Goal: Information Seeking & Learning: Learn about a topic

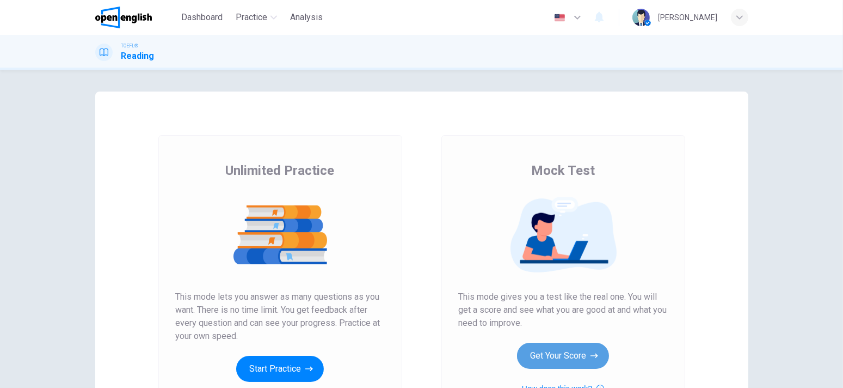
click at [578, 356] on button "Get Your Score" at bounding box center [563, 355] width 92 height 26
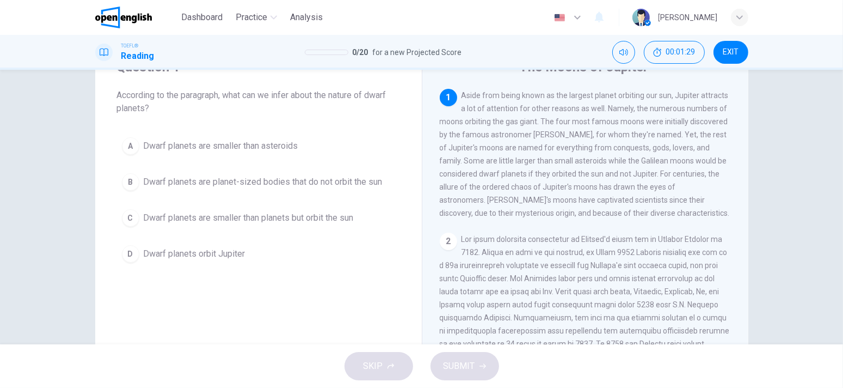
scroll to position [54, 0]
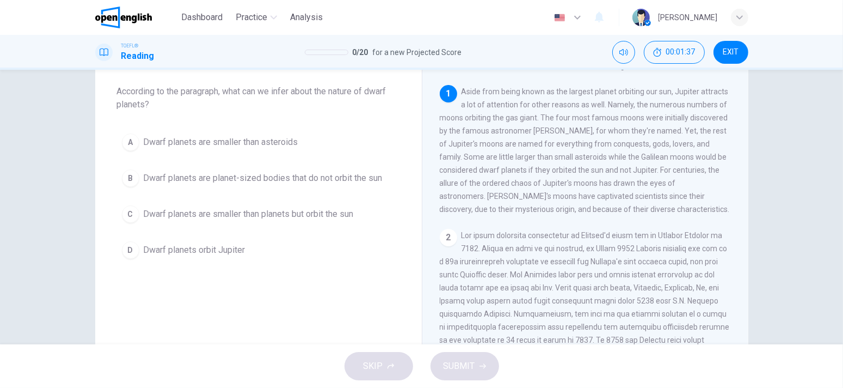
click at [165, 211] on span "Dwarf planets are smaller than planets but orbit the sun" at bounding box center [249, 213] width 210 height 13
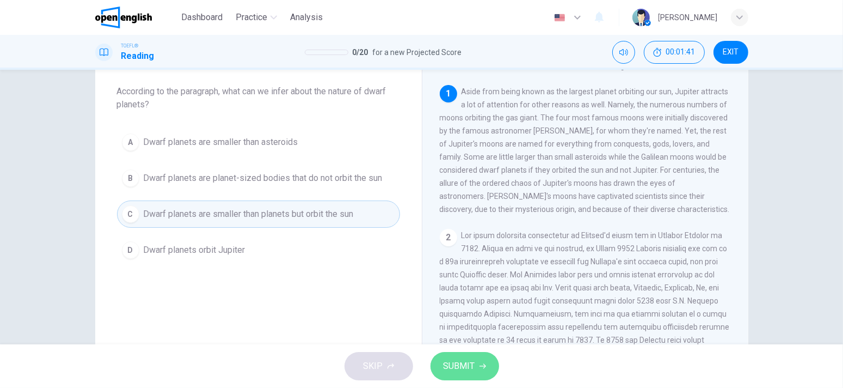
click at [440, 363] on button "SUBMIT" at bounding box center [465, 366] width 69 height 28
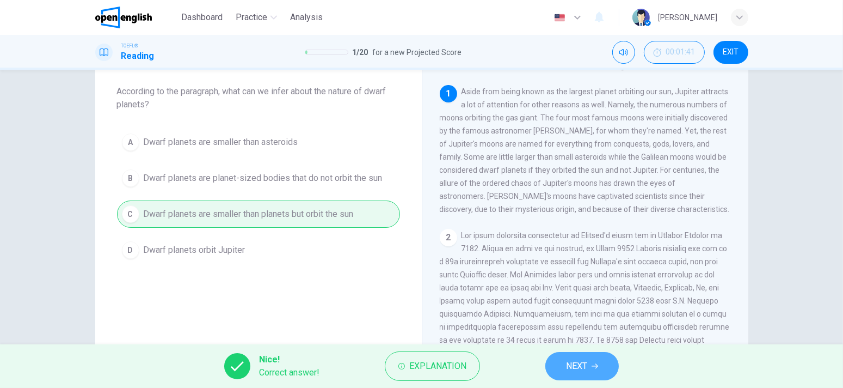
click at [557, 363] on button "NEXT" at bounding box center [581, 366] width 73 height 28
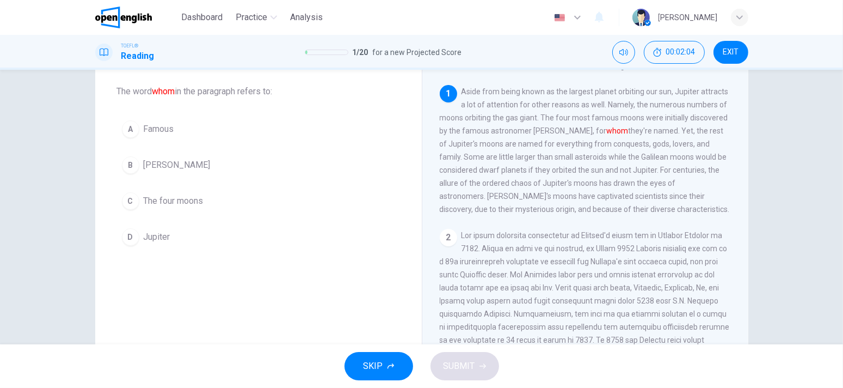
click at [131, 193] on div "C" at bounding box center [130, 200] width 17 height 17
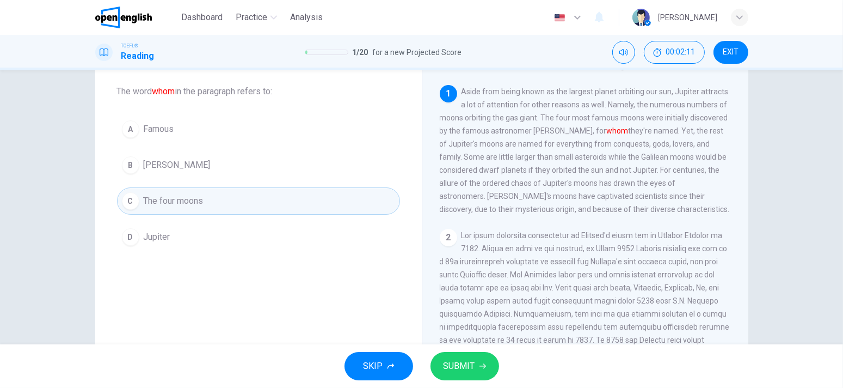
click at [447, 360] on span "SUBMIT" at bounding box center [460, 365] width 32 height 15
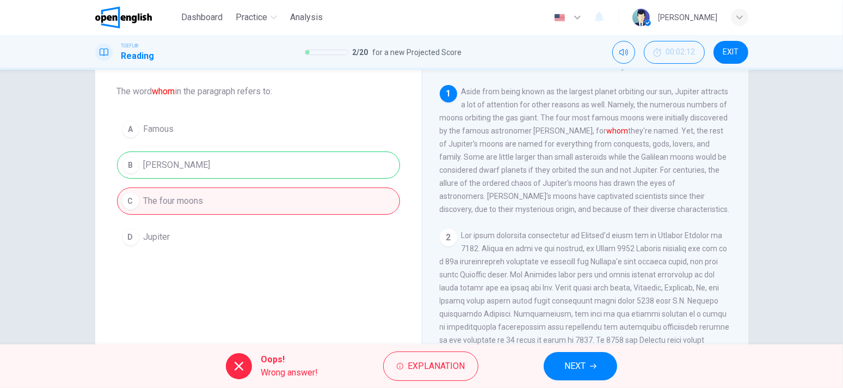
click at [548, 354] on div "Oops! Wrong answer! Explanation NEXT" at bounding box center [421, 366] width 843 height 44
click at [559, 361] on button "NEXT" at bounding box center [580, 366] width 73 height 28
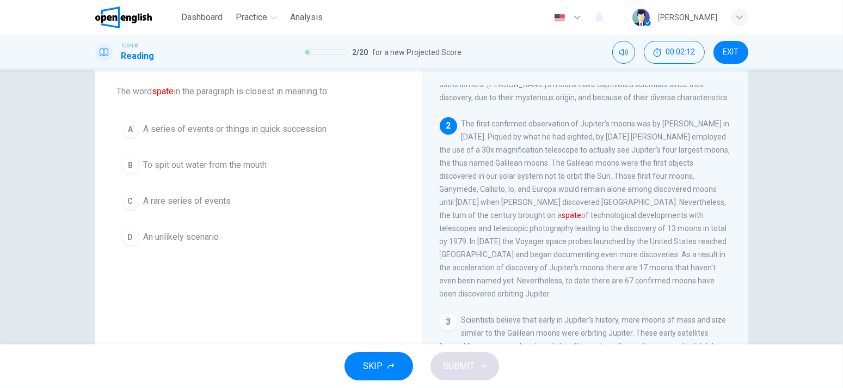
scroll to position [119, 0]
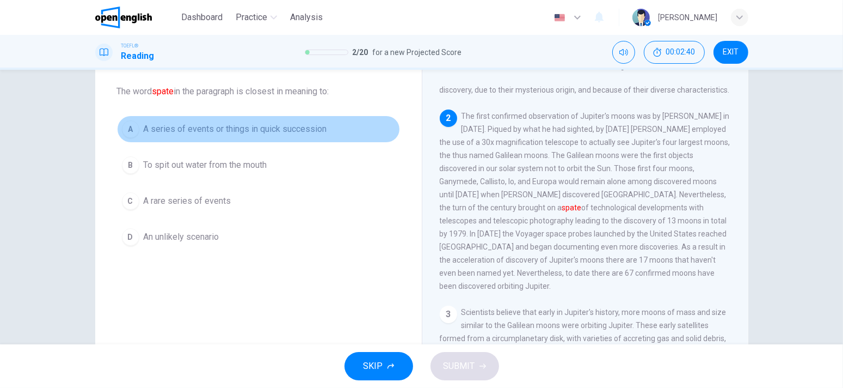
click at [186, 128] on span "A series of events or things in quick succession" at bounding box center [235, 128] width 183 height 13
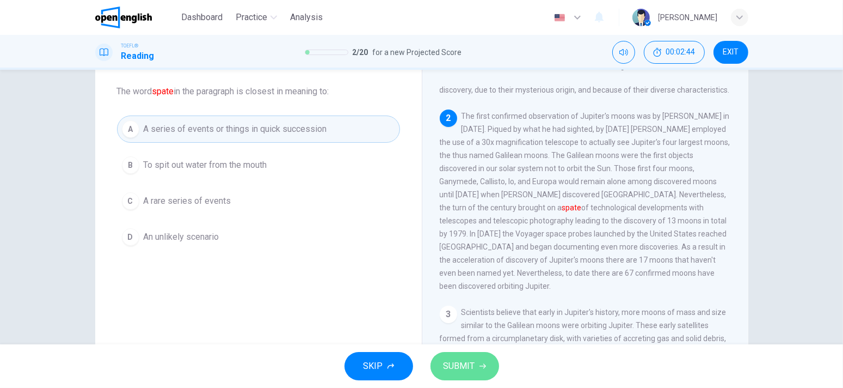
click at [471, 364] on span "SUBMIT" at bounding box center [460, 365] width 32 height 15
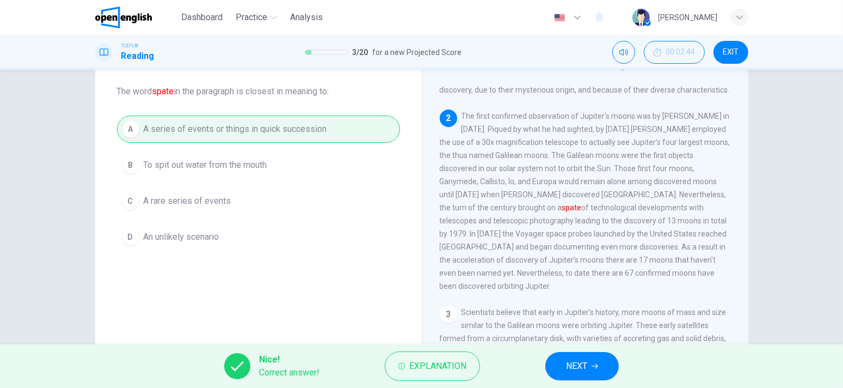
click at [554, 375] on button "NEXT" at bounding box center [581, 366] width 73 height 28
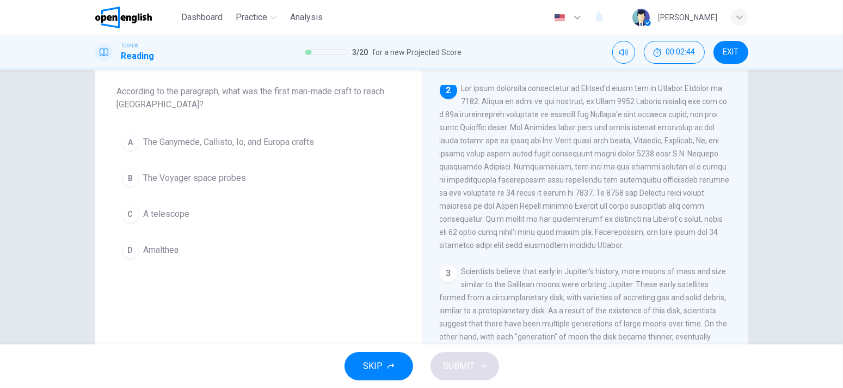
scroll to position [148, 0]
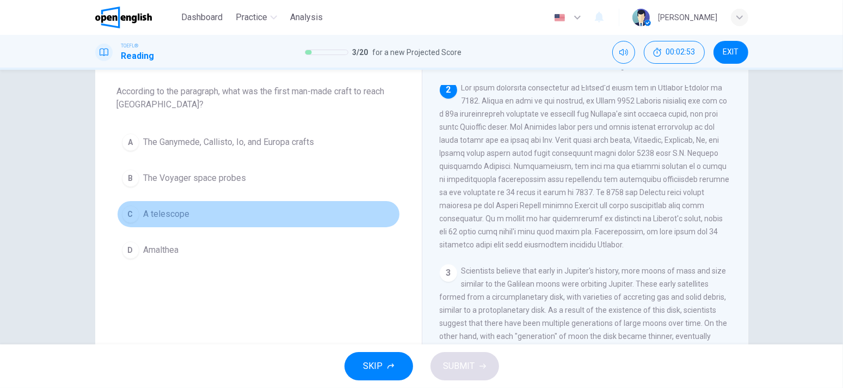
click at [154, 211] on span "A telescope" at bounding box center [167, 213] width 46 height 13
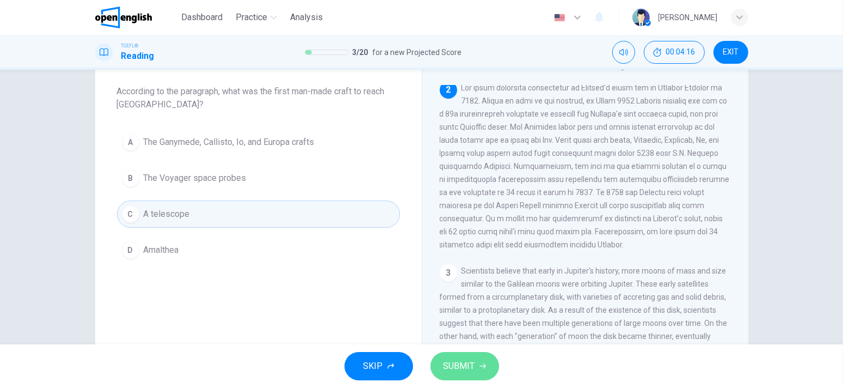
click at [451, 359] on span "SUBMIT" at bounding box center [460, 365] width 32 height 15
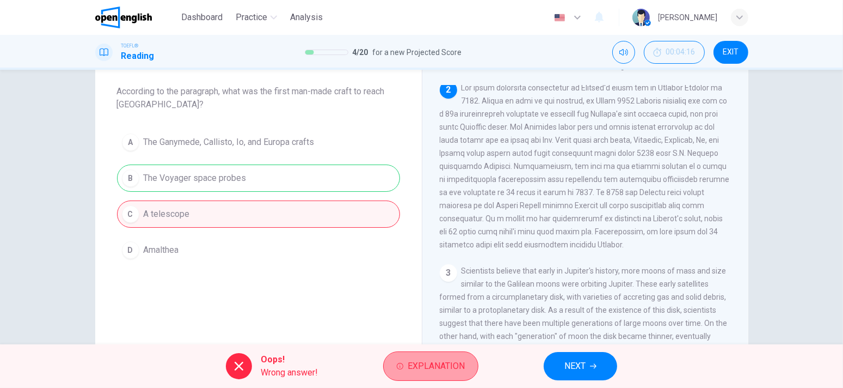
click at [460, 374] on button "Explanation" at bounding box center [430, 365] width 95 height 29
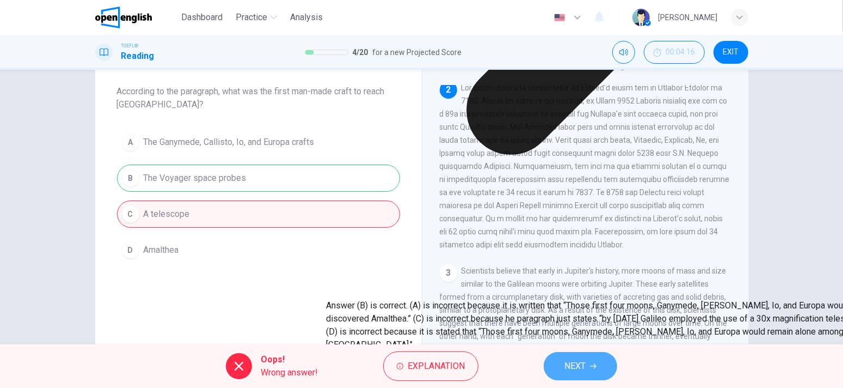
click at [548, 363] on button "NEXT" at bounding box center [580, 366] width 73 height 28
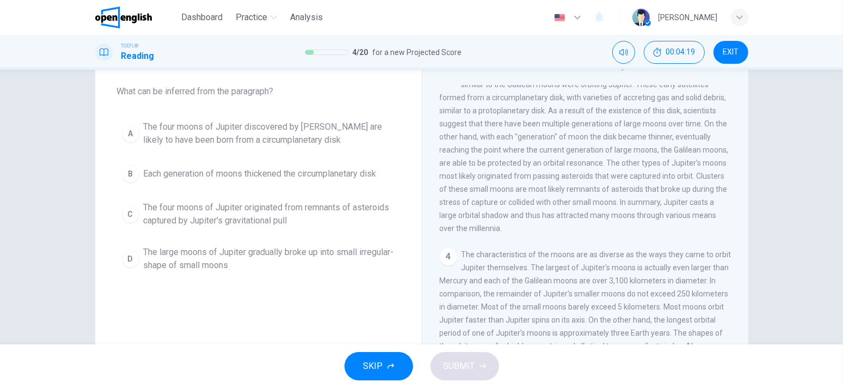
scroll to position [327, 0]
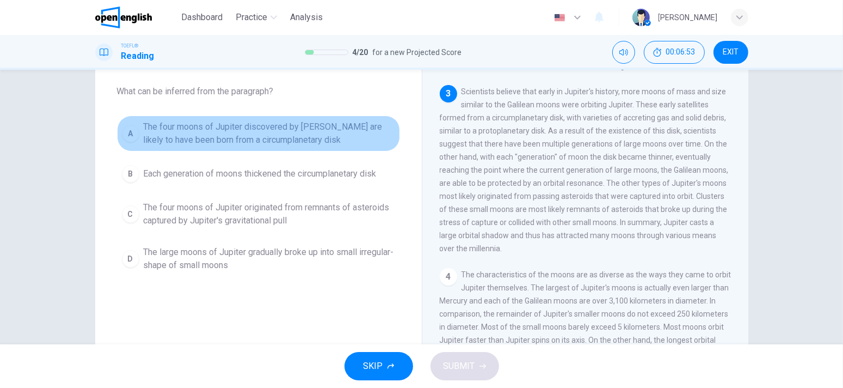
click at [300, 143] on span "The four moons of Jupiter discovered by [PERSON_NAME] are likely to have been b…" at bounding box center [269, 133] width 251 height 26
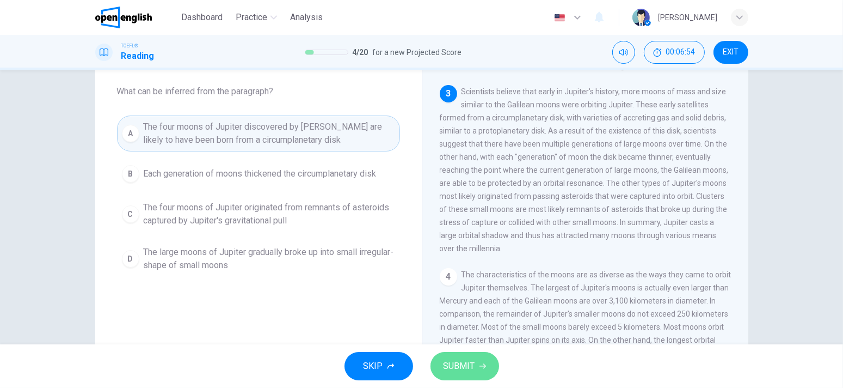
click at [455, 367] on span "SUBMIT" at bounding box center [460, 365] width 32 height 15
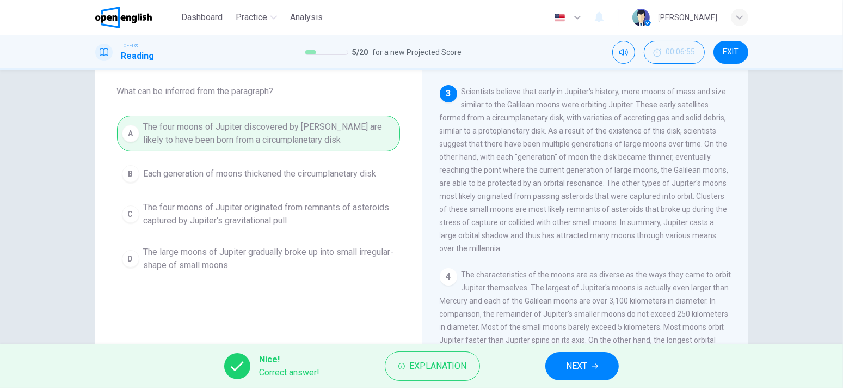
click at [556, 364] on button "NEXT" at bounding box center [581, 366] width 73 height 28
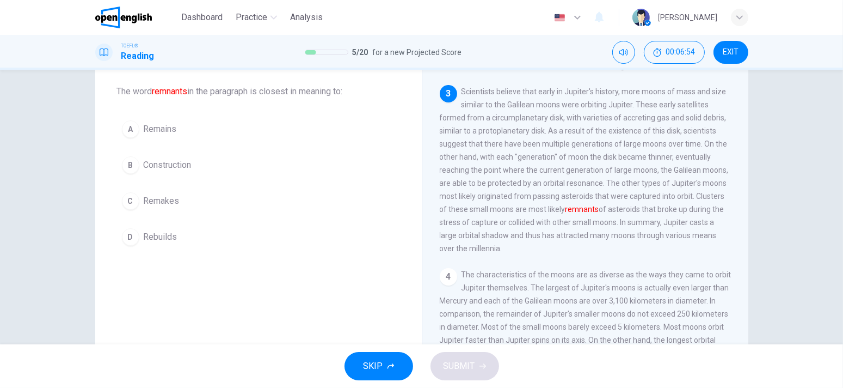
scroll to position [336, 0]
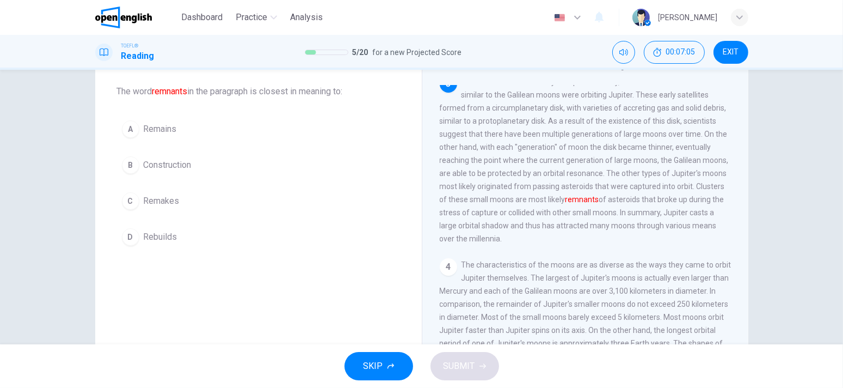
click at [199, 113] on div "Question 6 The word remnants in the paragraph is closest in meaning to: A Remai…" at bounding box center [258, 152] width 327 height 231
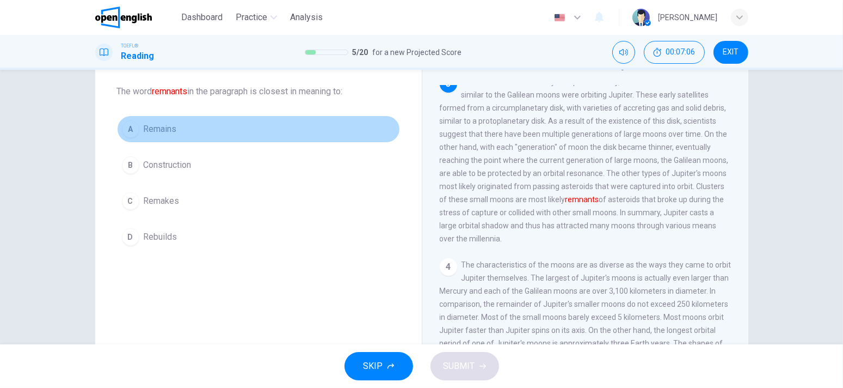
click at [197, 125] on button "A Remains" at bounding box center [258, 128] width 283 height 27
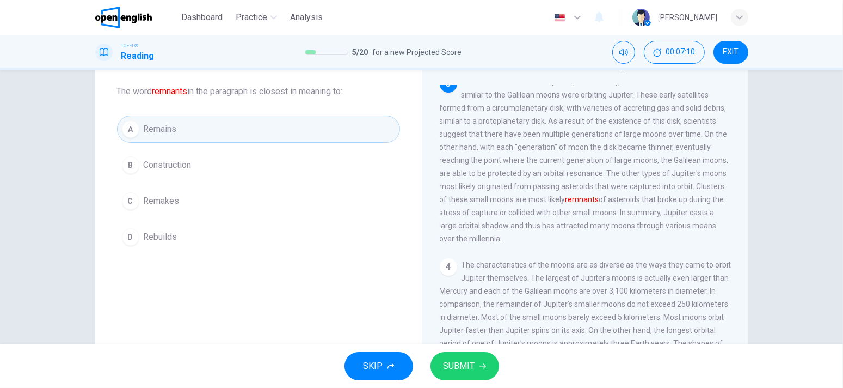
click at [205, 220] on div "A Remains B Construction C Remakes D Rebuilds" at bounding box center [258, 182] width 283 height 135
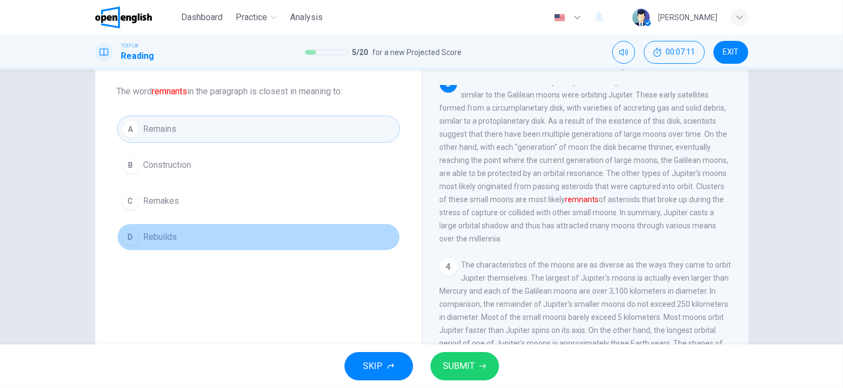
click at [181, 233] on button "D Rebuilds" at bounding box center [258, 236] width 283 height 27
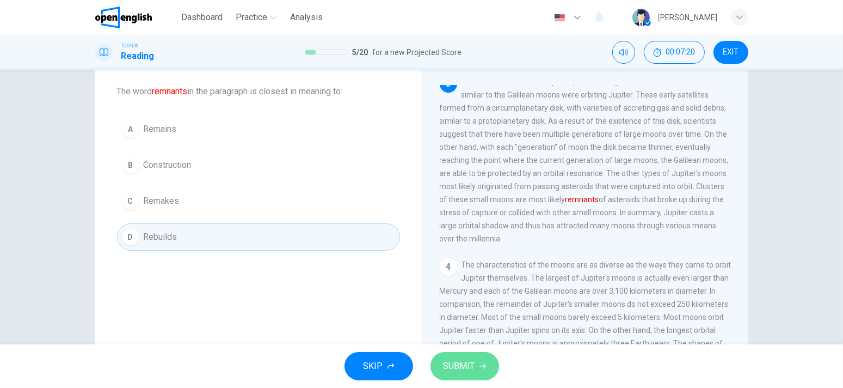
click at [447, 361] on span "SUBMIT" at bounding box center [460, 365] width 32 height 15
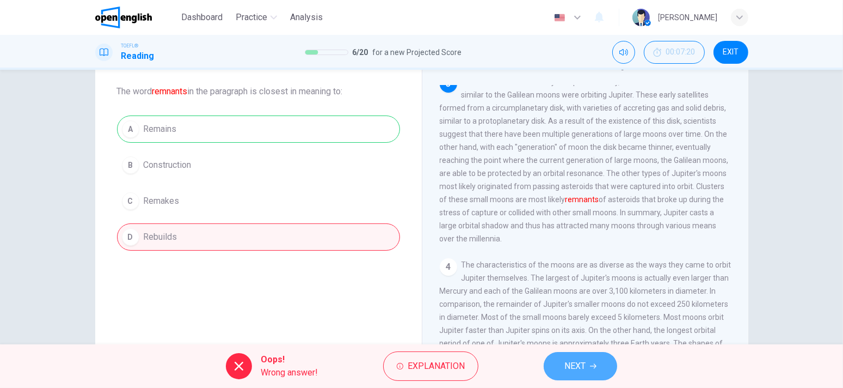
click at [600, 370] on button "NEXT" at bounding box center [580, 366] width 73 height 28
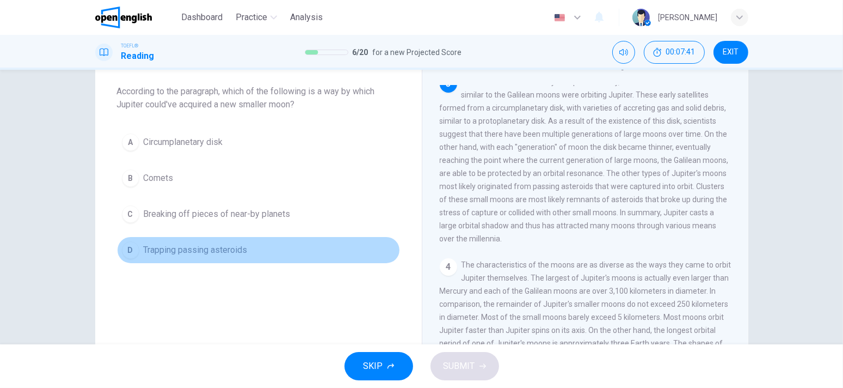
click at [149, 247] on span "Trapping passing asteroids" at bounding box center [196, 249] width 104 height 13
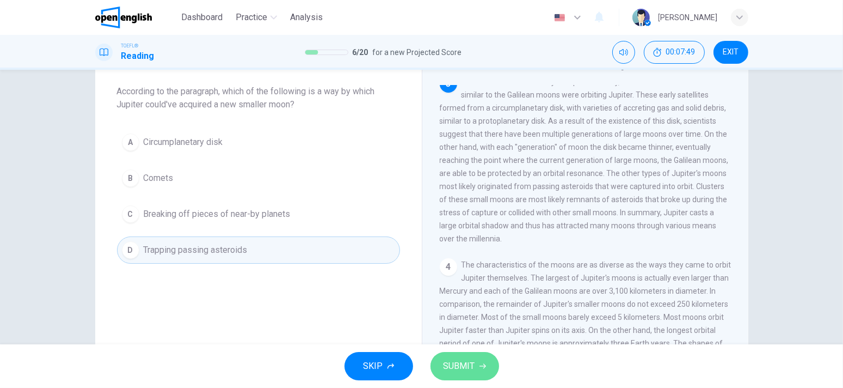
click at [455, 362] on span "SUBMIT" at bounding box center [460, 365] width 32 height 15
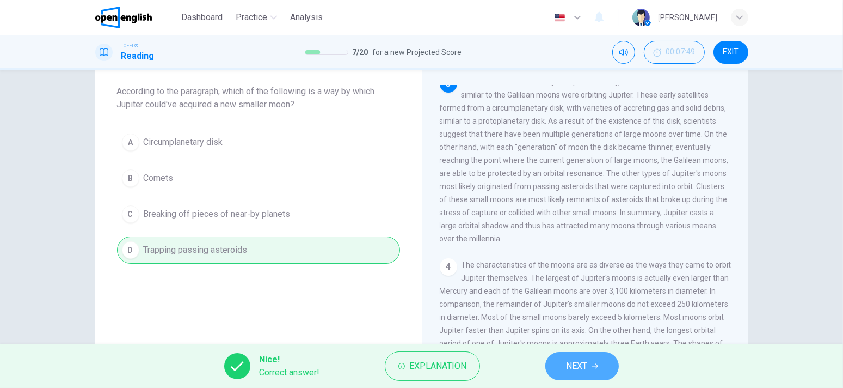
click at [560, 367] on button "NEXT" at bounding box center [581, 366] width 73 height 28
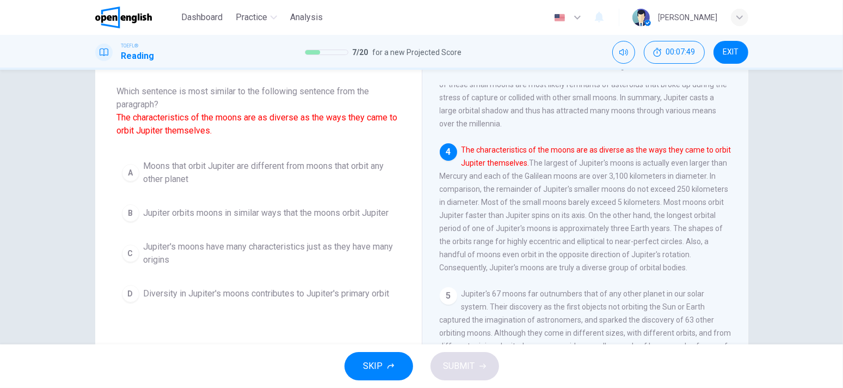
scroll to position [456, 0]
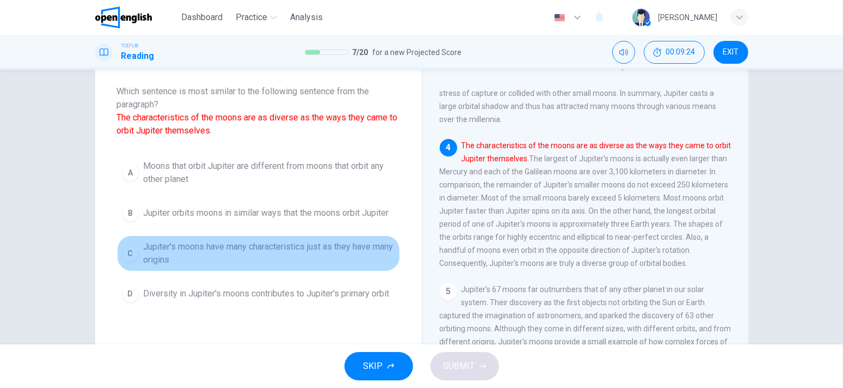
click at [321, 259] on span "Jupiter's moons have many characteristics just as they have many origins" at bounding box center [269, 253] width 251 height 26
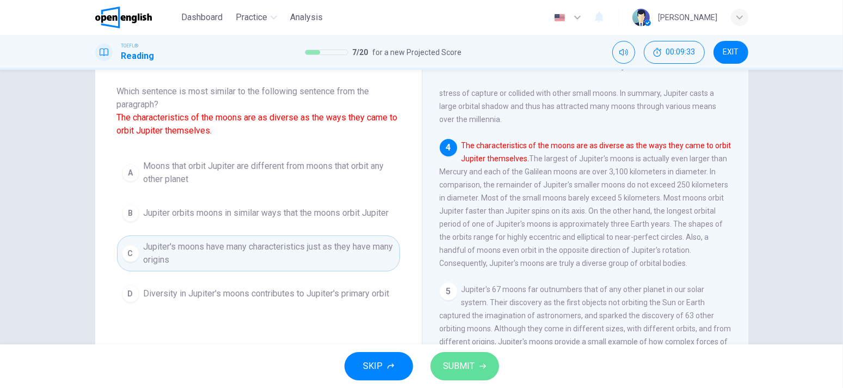
click at [451, 367] on span "SUBMIT" at bounding box center [460, 365] width 32 height 15
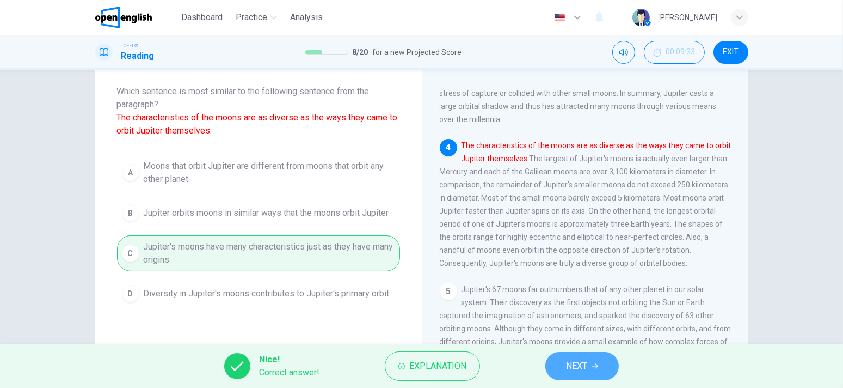
click at [597, 368] on icon "button" at bounding box center [595, 366] width 7 height 7
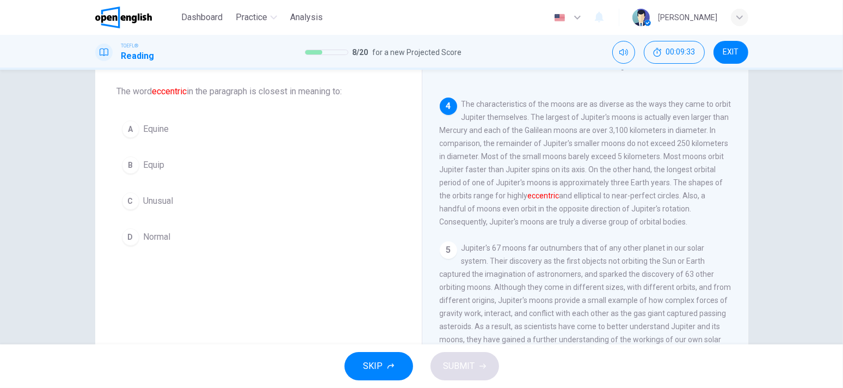
scroll to position [521, 0]
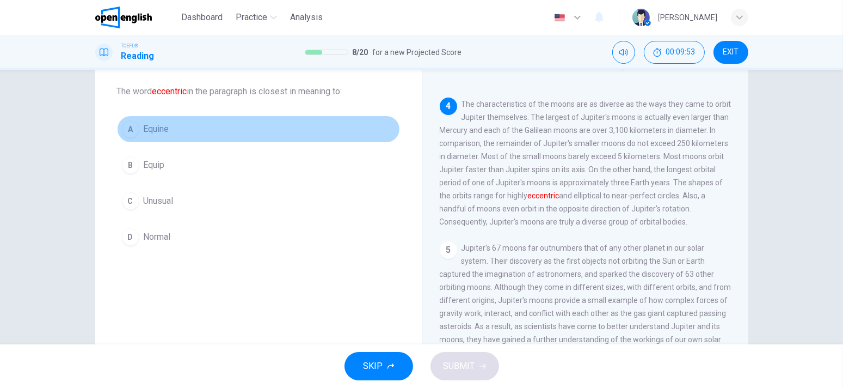
click at [162, 123] on span "Equine" at bounding box center [157, 128] width 26 height 13
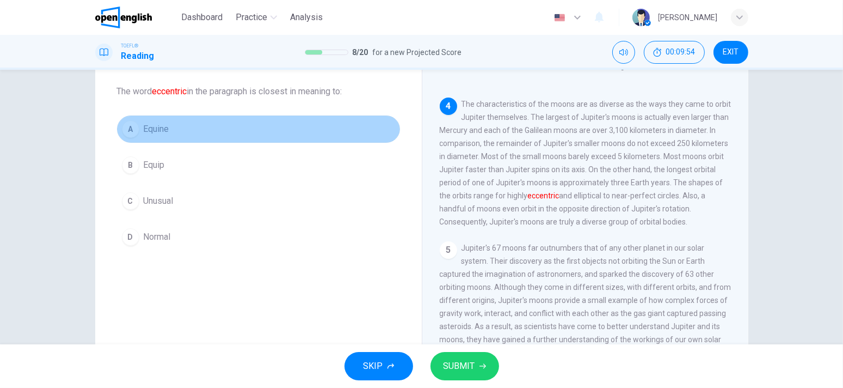
click at [161, 122] on span "Equine" at bounding box center [157, 128] width 26 height 13
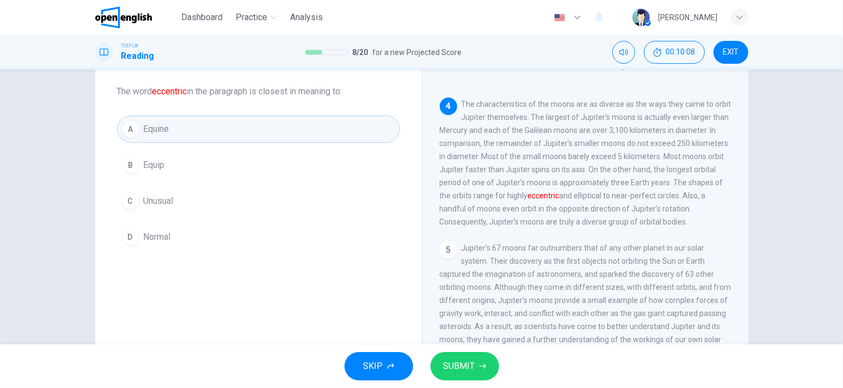
click at [454, 358] on span "SUBMIT" at bounding box center [460, 365] width 32 height 15
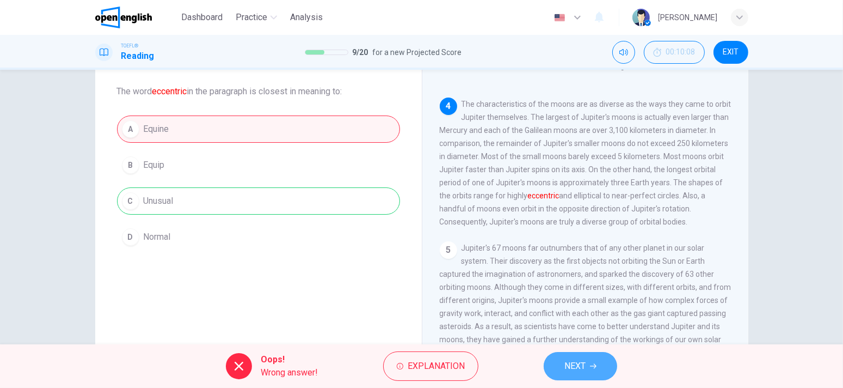
click at [566, 358] on button "NEXT" at bounding box center [580, 366] width 73 height 28
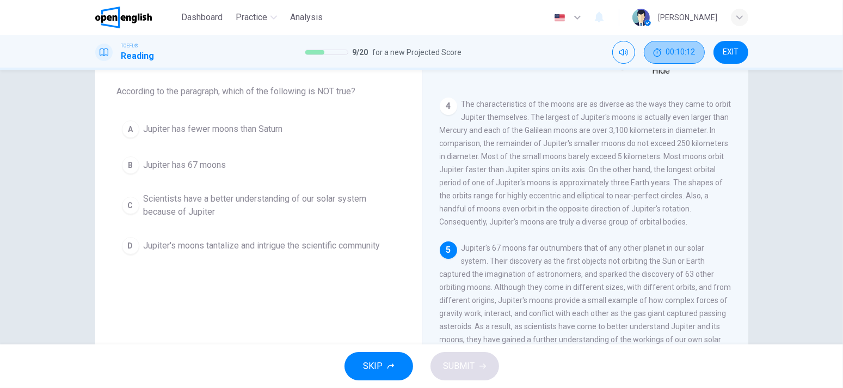
click at [662, 50] on button "00:10:12" at bounding box center [674, 52] width 61 height 23
click at [694, 53] on button "Show" at bounding box center [699, 47] width 11 height 13
click at [689, 55] on span "00:10:14" at bounding box center [680, 52] width 29 height 9
click at [695, 51] on icon "Show" at bounding box center [699, 46] width 9 height 9
click at [622, 56] on icon "Mute" at bounding box center [623, 52] width 9 height 9
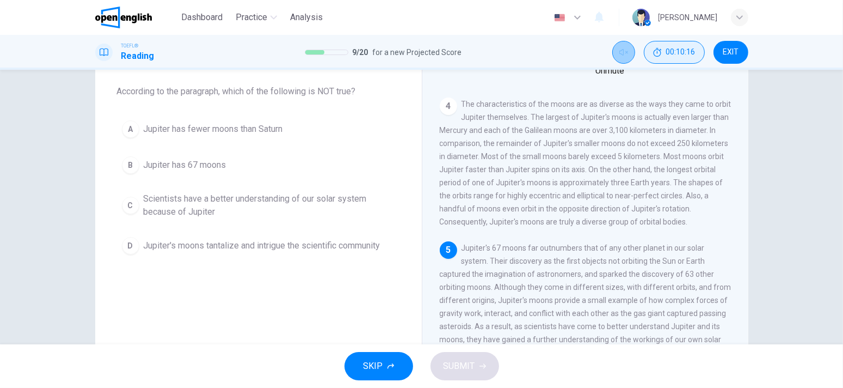
click at [622, 56] on icon "Unmute" at bounding box center [623, 52] width 9 height 9
click at [621, 50] on icon "Mute" at bounding box center [623, 52] width 9 height 9
click at [621, 50] on icon "Unmute" at bounding box center [623, 52] width 9 height 9
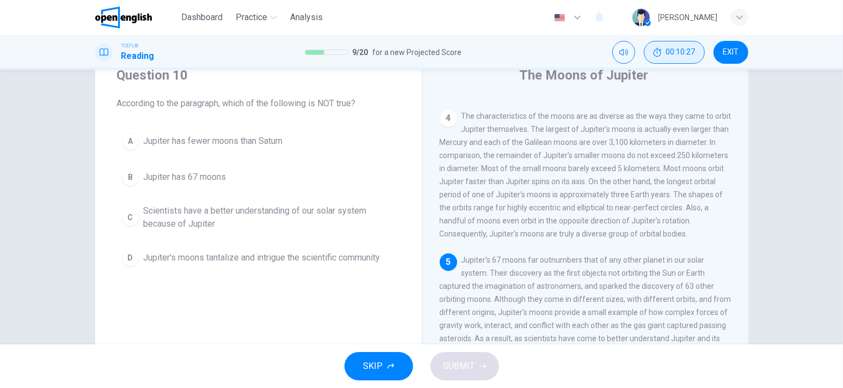
scroll to position [38, 0]
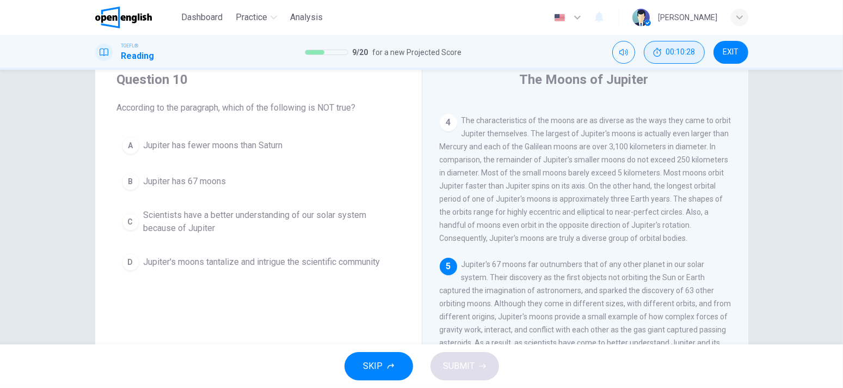
click at [747, 222] on div "Question 10 According to the paragraph, which of the following is NOT true? A J…" at bounding box center [422, 242] width 688 height 378
drag, startPoint x: 742, startPoint y: 312, endPoint x: 733, endPoint y: 297, distance: 18.6
click at [733, 297] on div "1 Aside from being known as the largest planet orbiting our sun, Jupiter attrac…" at bounding box center [593, 257] width 306 height 313
click at [741, 304] on div "The Moons of Jupiter 1 Aside from being known as the largest planet orbiting ou…" at bounding box center [585, 242] width 327 height 378
click at [224, 144] on span "Jupiter has fewer moons than Saturn" at bounding box center [213, 145] width 139 height 13
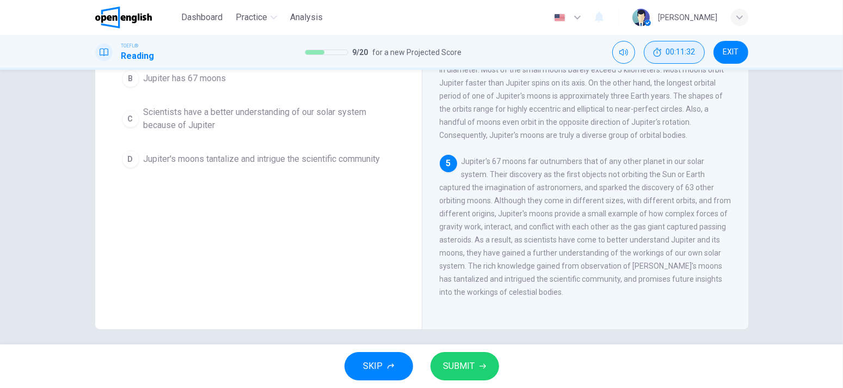
scroll to position [147, 0]
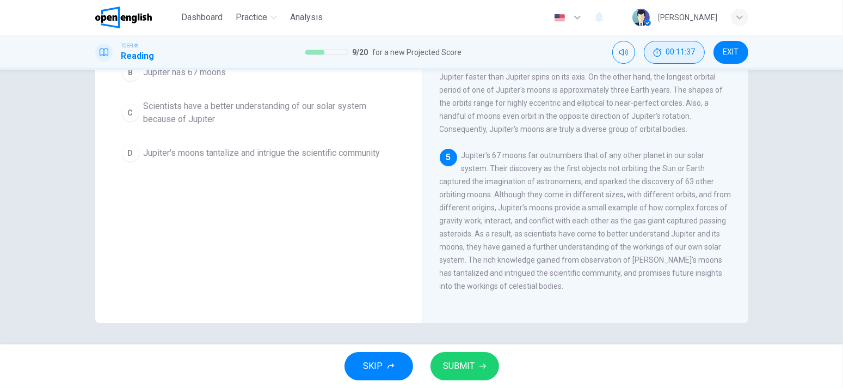
click at [474, 359] on button "SUBMIT" at bounding box center [465, 366] width 69 height 28
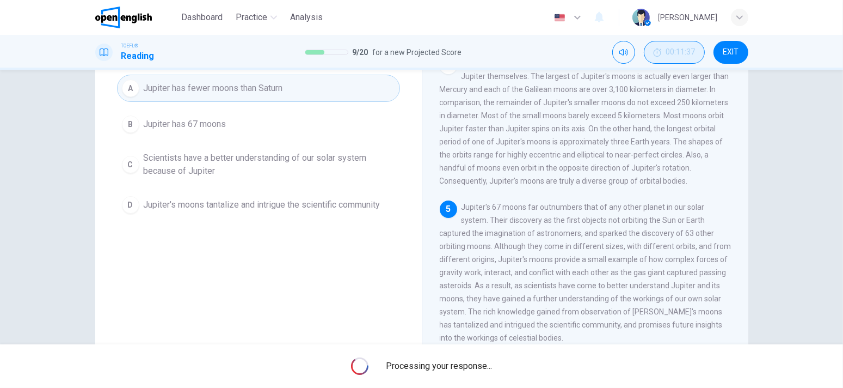
scroll to position [93, 0]
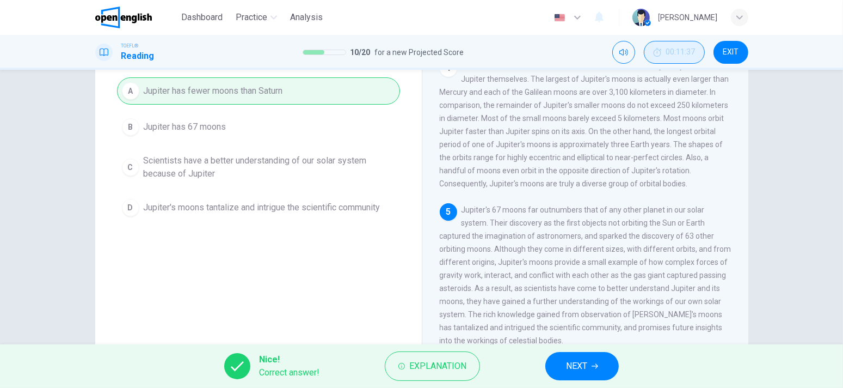
click at [594, 359] on button "NEXT" at bounding box center [581, 366] width 73 height 28
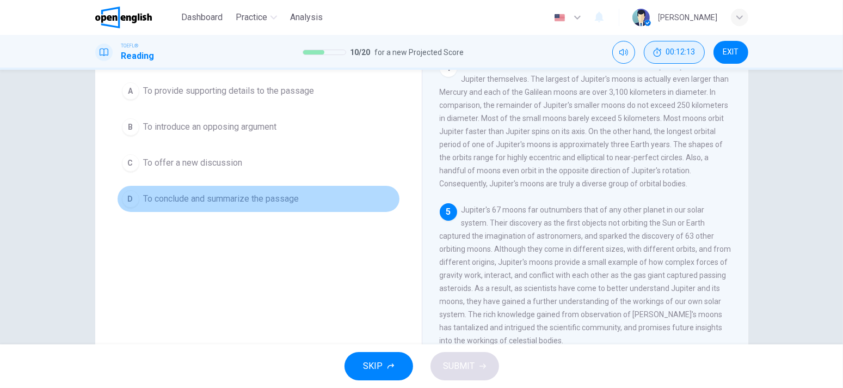
click at [192, 207] on button "D To conclude and summarize the passage" at bounding box center [258, 198] width 283 height 27
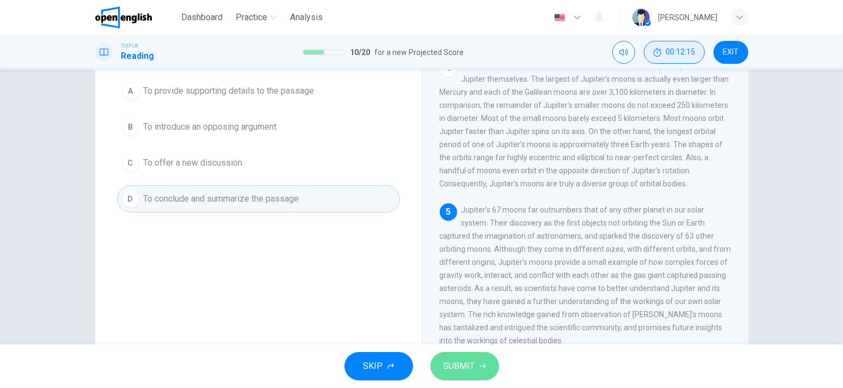
click at [473, 366] on span "SUBMIT" at bounding box center [460, 365] width 32 height 15
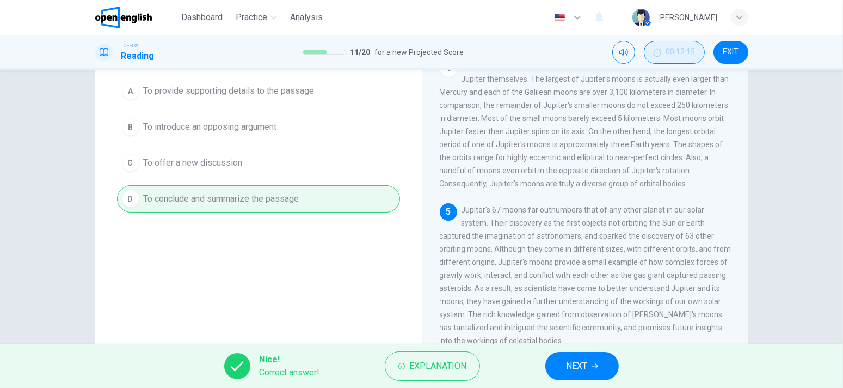
click at [574, 365] on span "NEXT" at bounding box center [576, 365] width 21 height 15
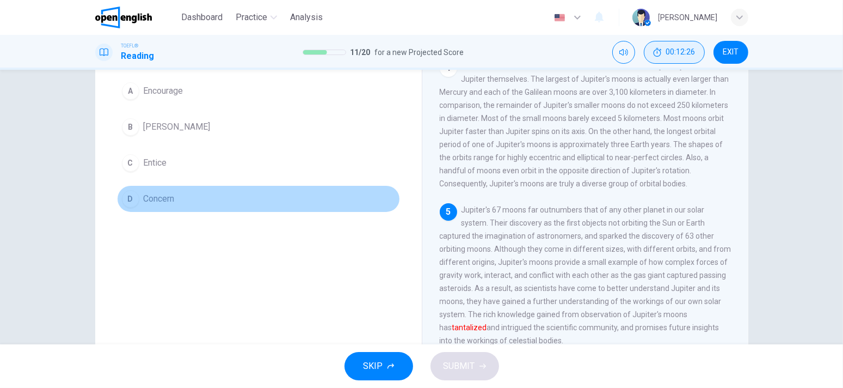
click at [183, 202] on button "D Concern" at bounding box center [258, 198] width 283 height 27
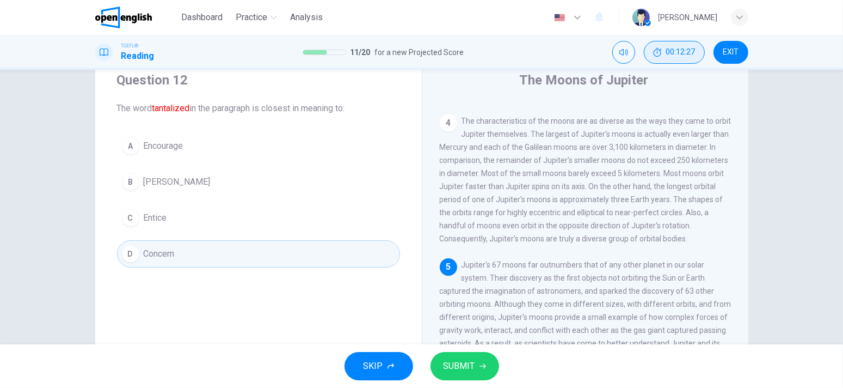
scroll to position [0, 0]
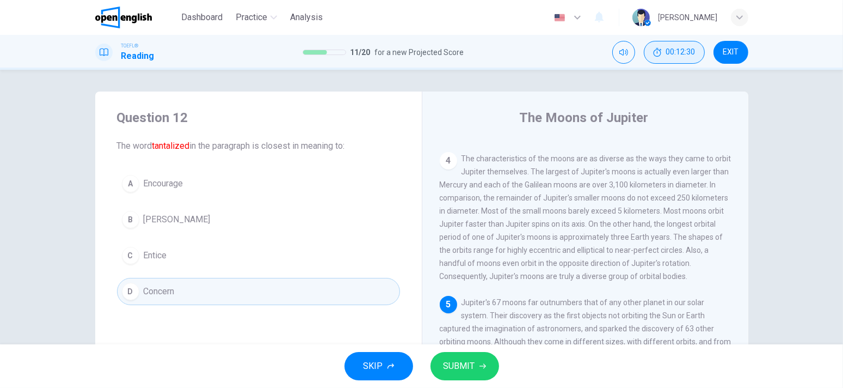
click at [481, 363] on icon "button" at bounding box center [483, 366] width 7 height 7
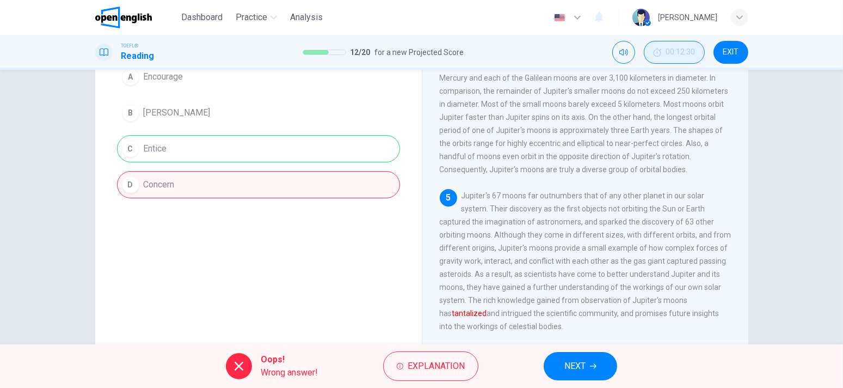
scroll to position [109, 0]
click at [589, 368] on button "NEXT" at bounding box center [580, 366] width 73 height 28
click at [593, 362] on div "Oops! Wrong answer! Explanation NEXT" at bounding box center [421, 366] width 843 height 44
click at [576, 366] on div "Oops! Wrong answer! Explanation NEXT" at bounding box center [421, 366] width 843 height 44
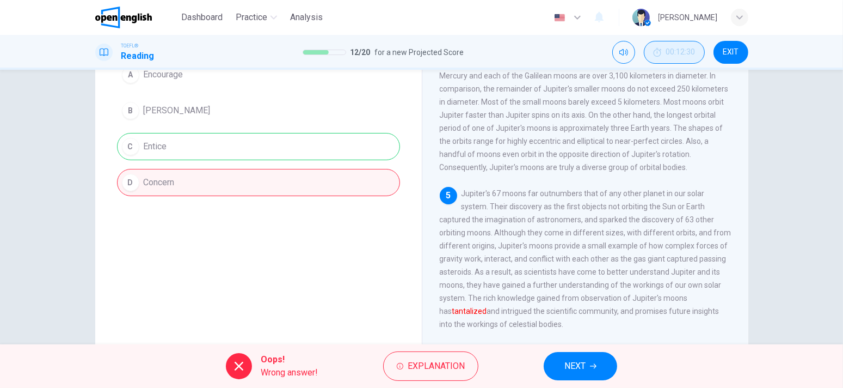
click at [576, 366] on div "Oops! Wrong answer! Explanation NEXT" at bounding box center [421, 366] width 843 height 44
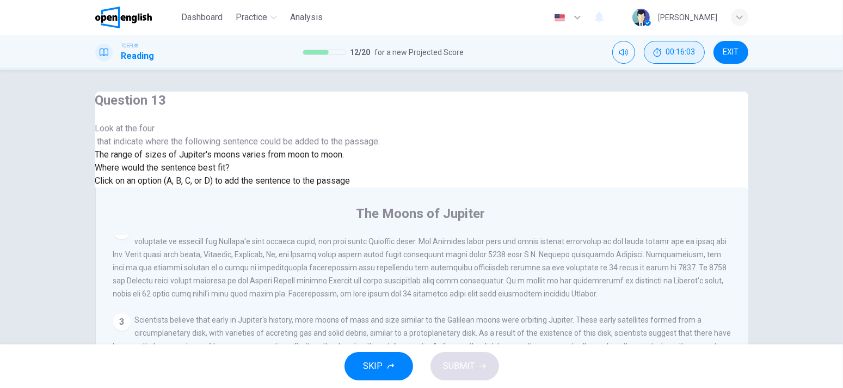
scroll to position [471, 0]
click at [477, 364] on button "SUBMIT" at bounding box center [465, 366] width 69 height 28
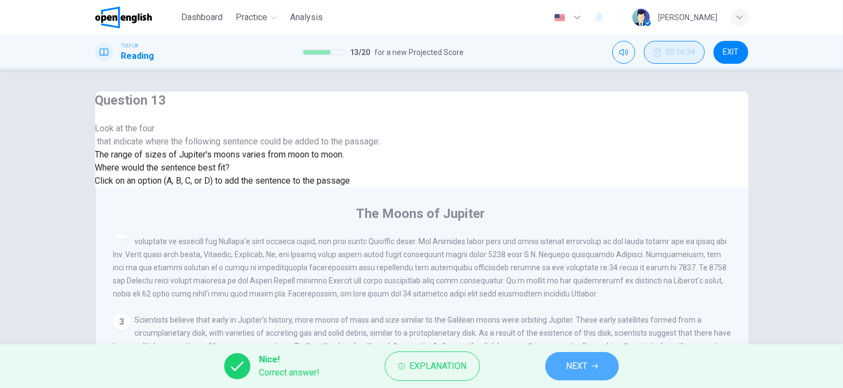
click at [586, 359] on span "NEXT" at bounding box center [576, 365] width 21 height 15
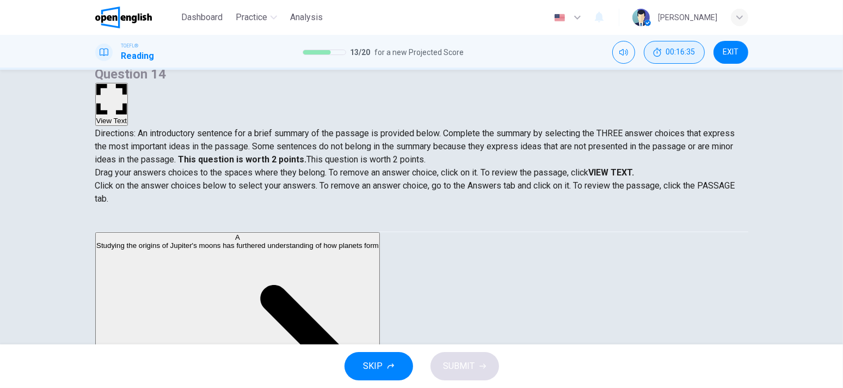
scroll to position [54, 0]
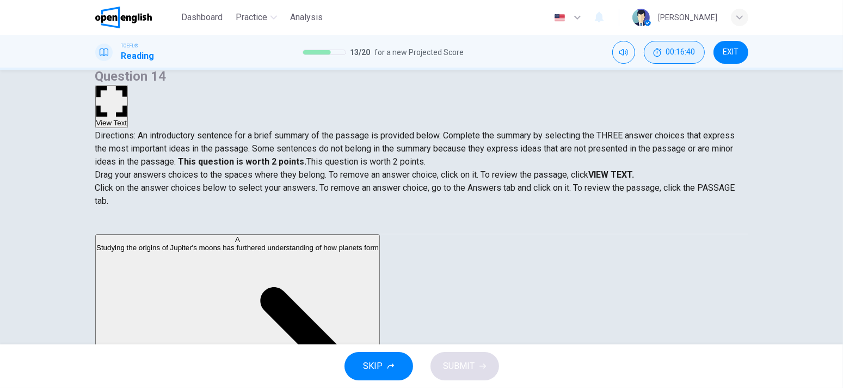
drag, startPoint x: 216, startPoint y: 99, endPoint x: 292, endPoint y: 103, distance: 76.3
click at [292, 130] on span "Directions: An introductory sentence for a brief summary of the passage is prov…" at bounding box center [415, 148] width 640 height 36
drag, startPoint x: 292, startPoint y: 103, endPoint x: 329, endPoint y: 104, distance: 36.5
click at [329, 130] on span "Directions: An introductory sentence for a brief summary of the passage is prov…" at bounding box center [415, 148] width 640 height 36
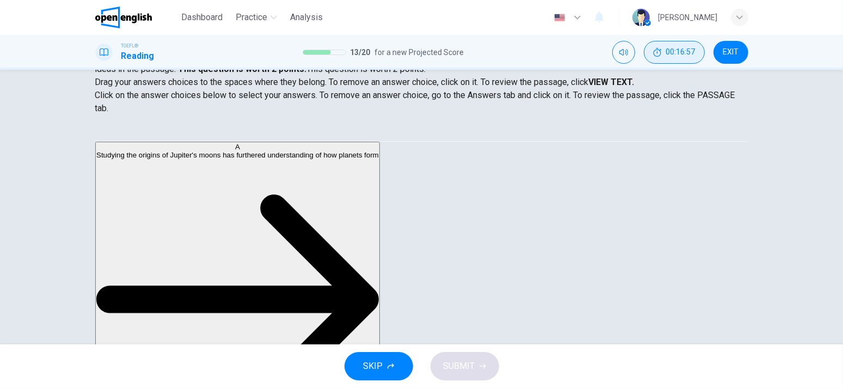
scroll to position [70, 0]
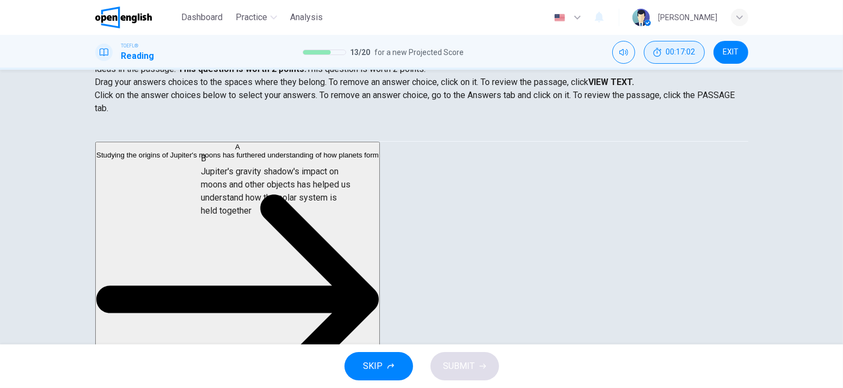
drag, startPoint x: 189, startPoint y: 188, endPoint x: 365, endPoint y: 197, distance: 176.6
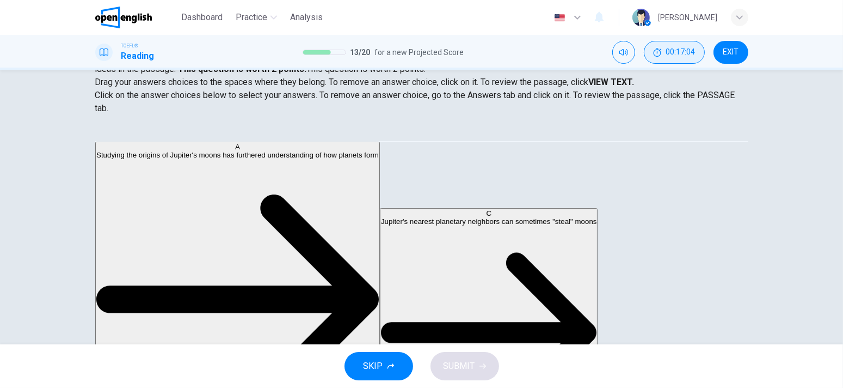
drag, startPoint x: 224, startPoint y: 205, endPoint x: 375, endPoint y: 229, distance: 152.7
drag, startPoint x: 226, startPoint y: 163, endPoint x: 417, endPoint y: 238, distance: 205.3
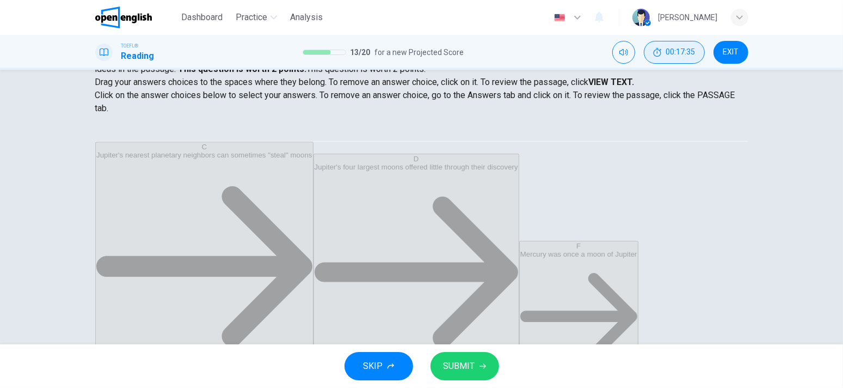
drag, startPoint x: 273, startPoint y: 203, endPoint x: 273, endPoint y: 210, distance: 7.1
drag, startPoint x: 272, startPoint y: 208, endPoint x: 273, endPoint y: 217, distance: 9.3
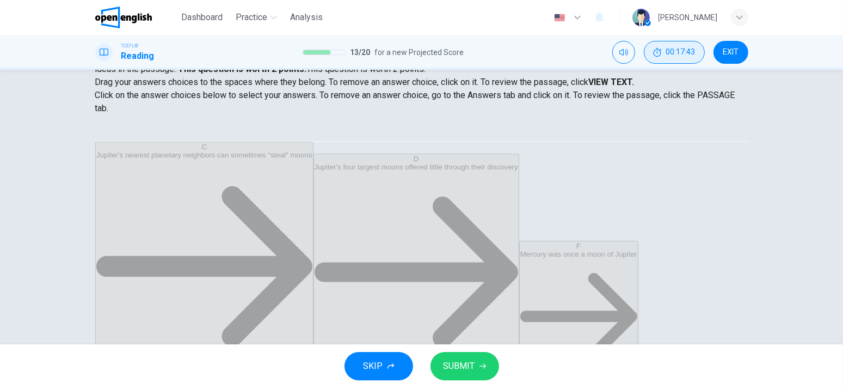
scroll to position [7, 0]
click at [472, 362] on span "SUBMIT" at bounding box center [460, 365] width 32 height 15
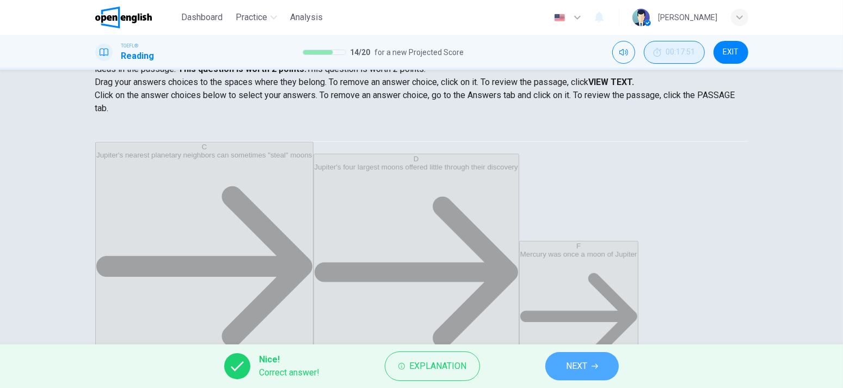
click at [584, 359] on span "NEXT" at bounding box center [576, 365] width 21 height 15
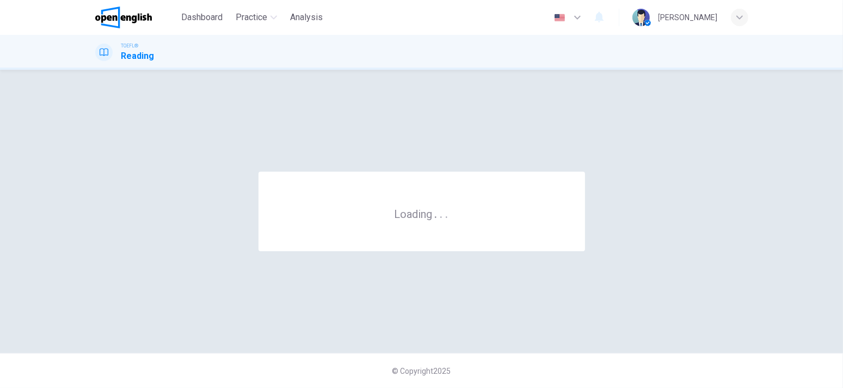
scroll to position [0, 0]
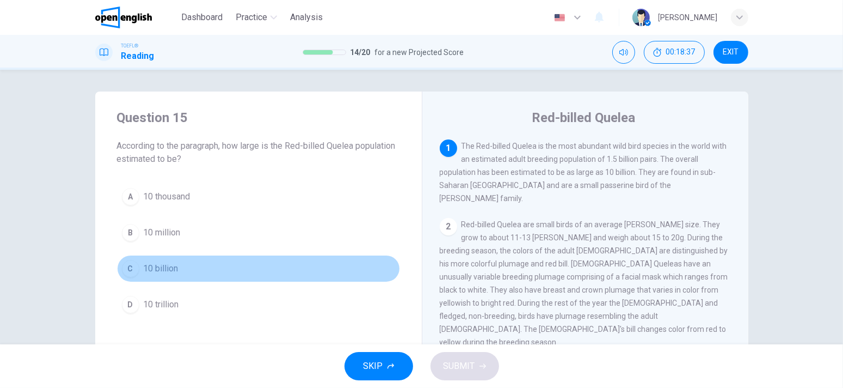
click at [132, 266] on div "C" at bounding box center [130, 268] width 17 height 17
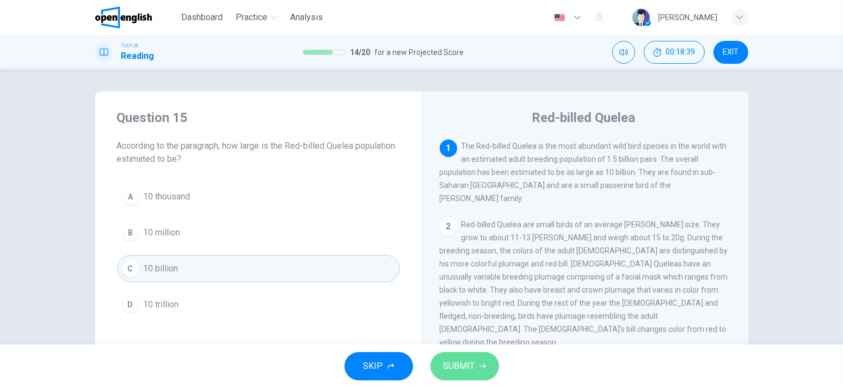
click at [484, 365] on icon "button" at bounding box center [483, 366] width 7 height 5
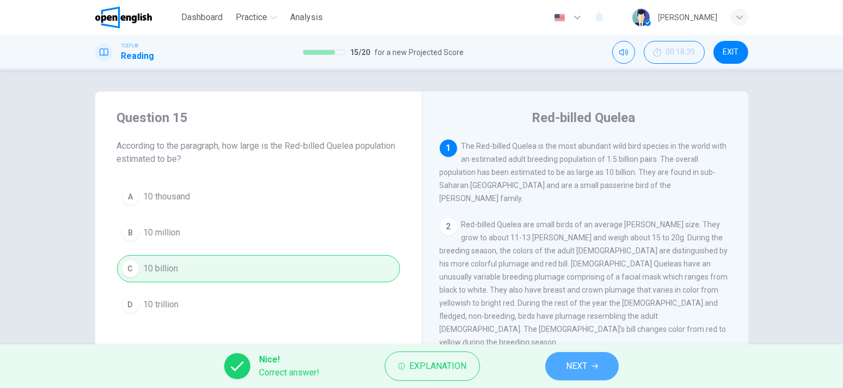
click at [574, 372] on span "NEXT" at bounding box center [576, 365] width 21 height 15
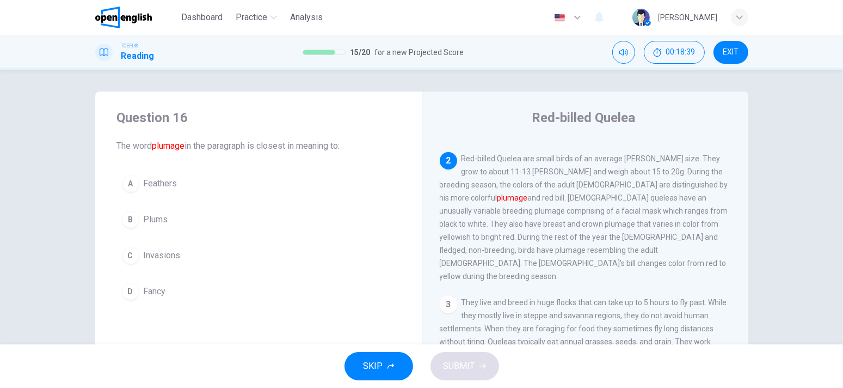
scroll to position [67, 0]
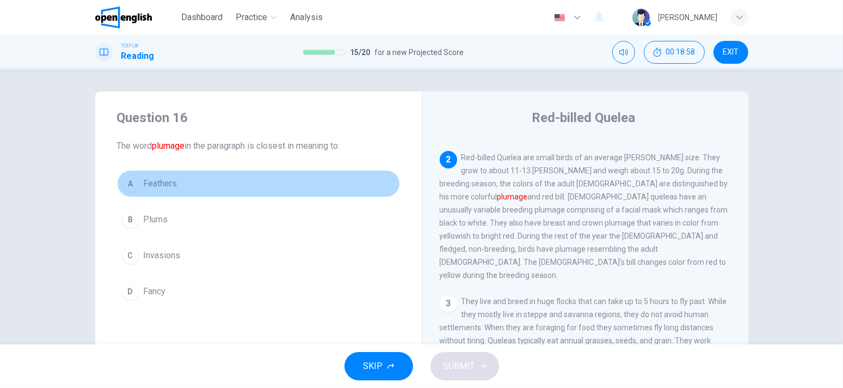
click at [172, 190] on button "A Feathers" at bounding box center [258, 183] width 283 height 27
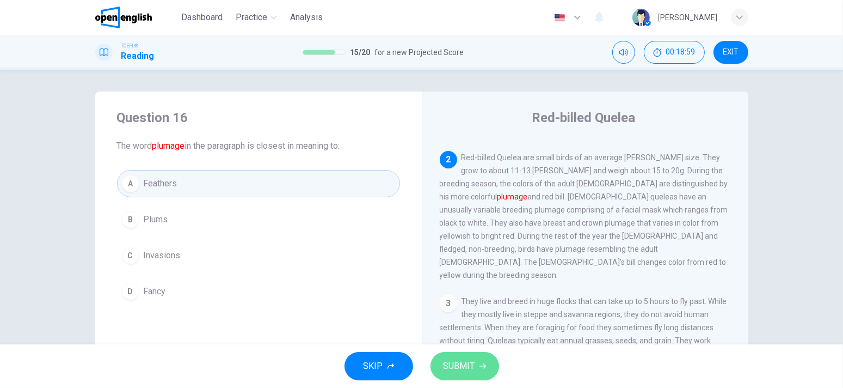
click at [464, 371] on span "SUBMIT" at bounding box center [460, 365] width 32 height 15
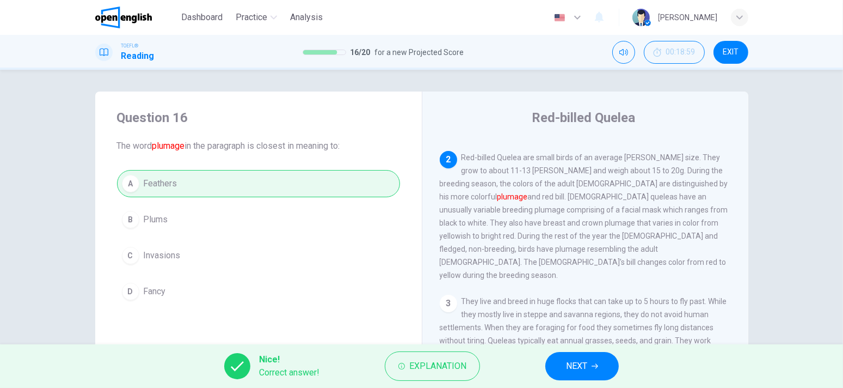
click at [576, 364] on span "NEXT" at bounding box center [576, 365] width 21 height 15
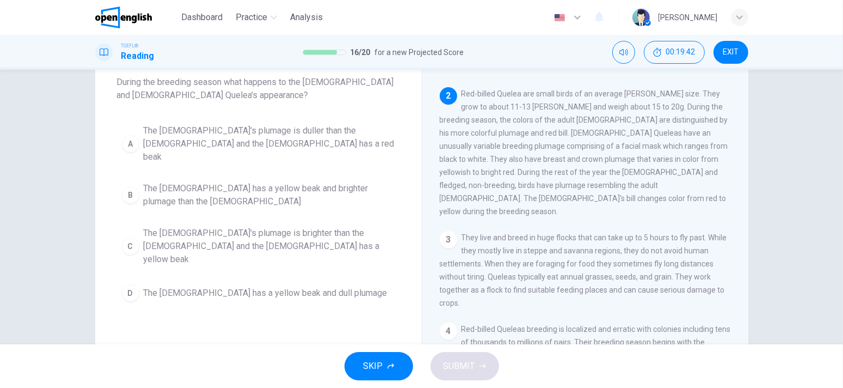
scroll to position [109, 0]
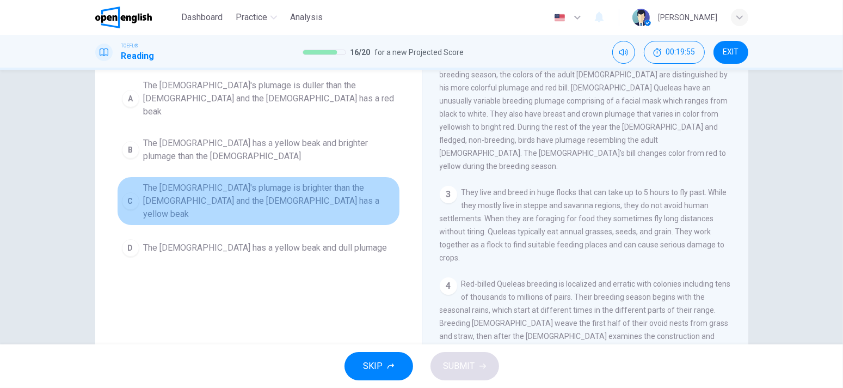
click at [273, 183] on span "The [DEMOGRAPHIC_DATA]'s plumage is brighter than the [DEMOGRAPHIC_DATA] and th…" at bounding box center [269, 200] width 251 height 39
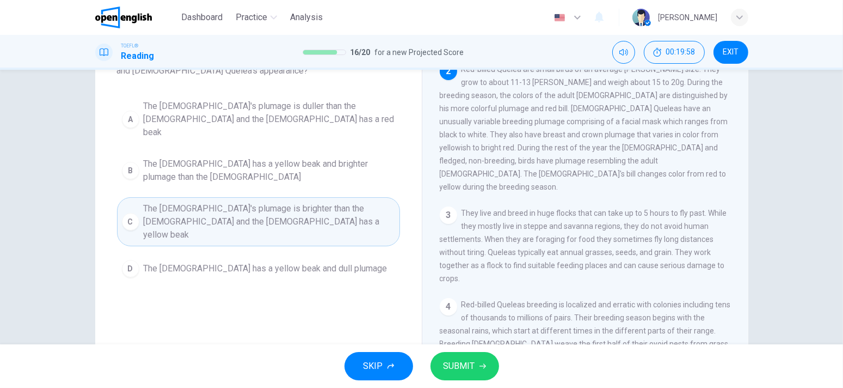
scroll to position [54, 0]
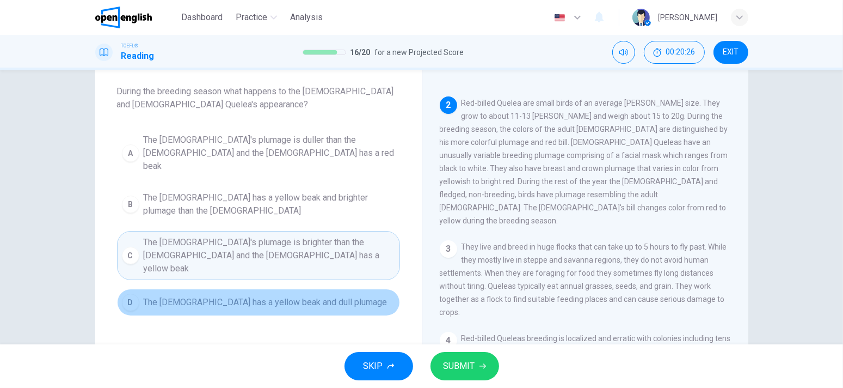
click at [334, 288] on button "D The [DEMOGRAPHIC_DATA] has a yellow beak and dull plumage" at bounding box center [258, 301] width 283 height 27
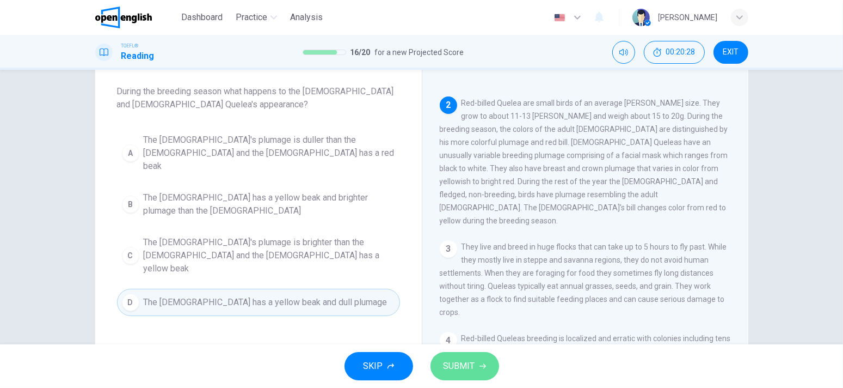
click at [473, 370] on span "SUBMIT" at bounding box center [460, 365] width 32 height 15
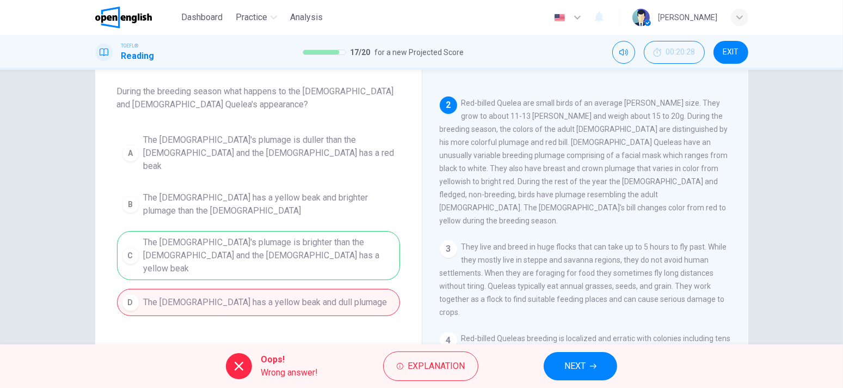
click at [596, 351] on div "Oops! Wrong answer! Explanation NEXT" at bounding box center [421, 366] width 843 height 44
click at [594, 361] on button "NEXT" at bounding box center [580, 366] width 73 height 28
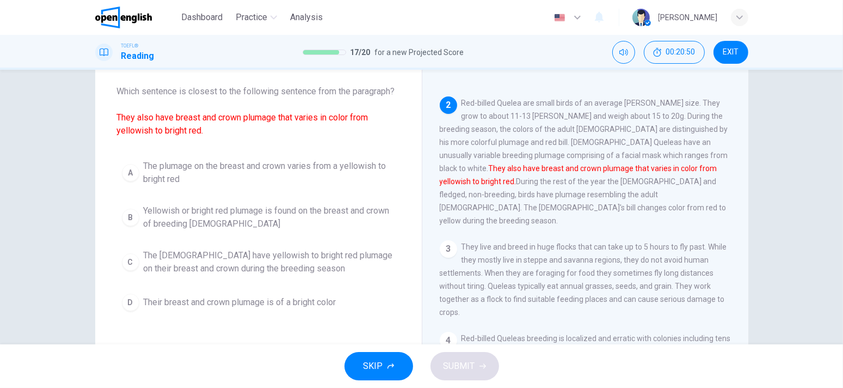
click at [171, 179] on span "The plumage on the breast and crown varies from a yellowish to bright red" at bounding box center [269, 172] width 251 height 26
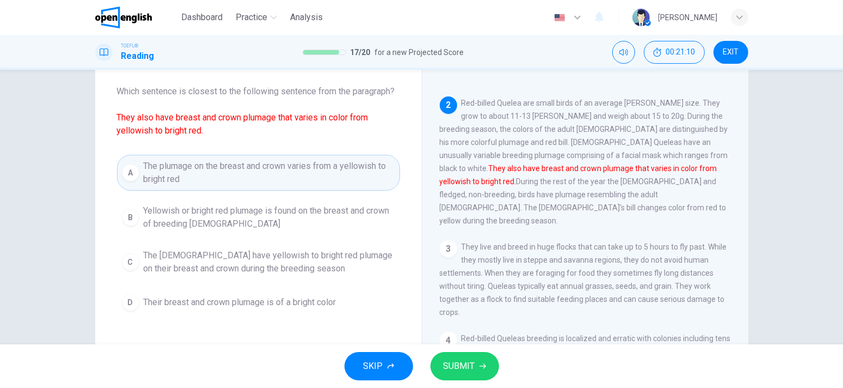
click at [475, 370] on button "SUBMIT" at bounding box center [465, 366] width 69 height 28
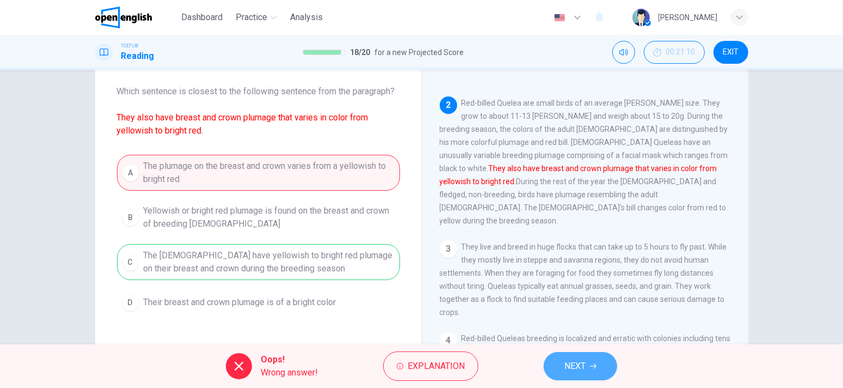
click at [560, 367] on button "NEXT" at bounding box center [580, 366] width 73 height 28
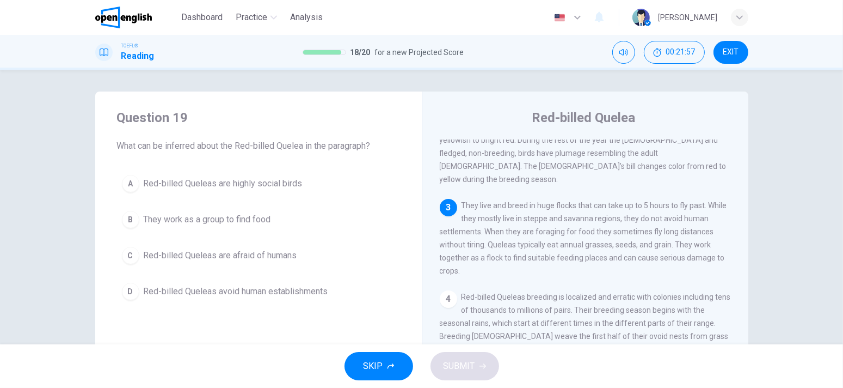
scroll to position [163, 0]
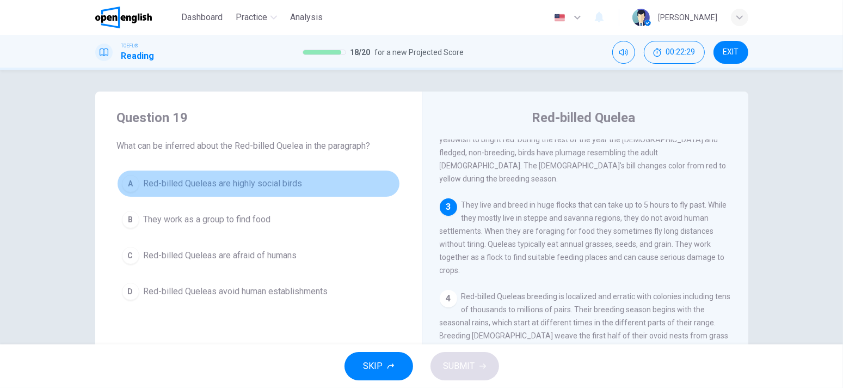
click at [168, 182] on span "Red-billed Queleas are highly social birds" at bounding box center [223, 183] width 159 height 13
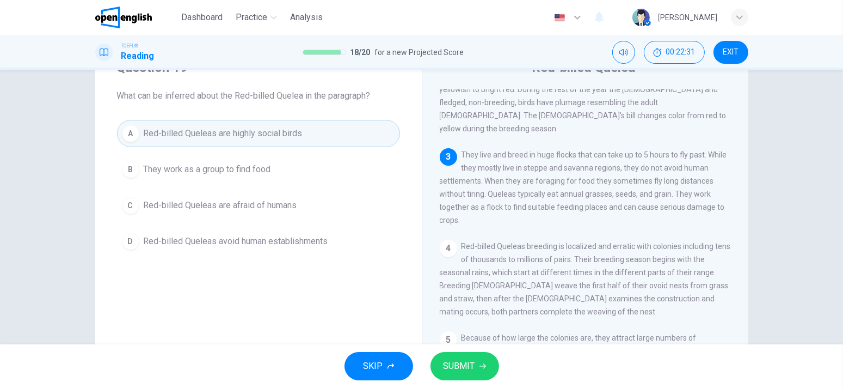
scroll to position [54, 0]
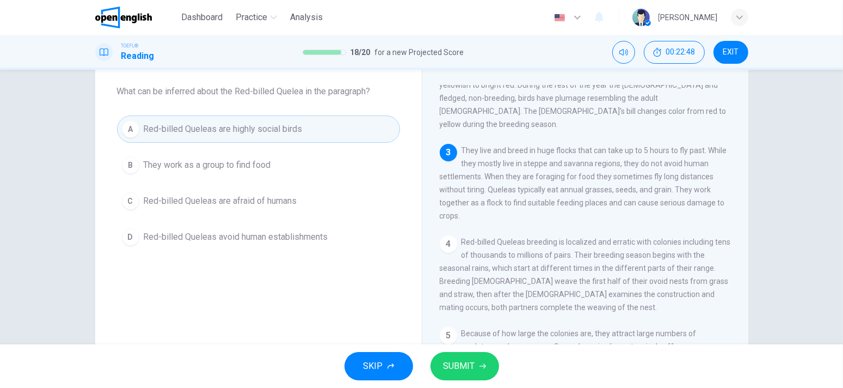
click at [482, 374] on button "SUBMIT" at bounding box center [465, 366] width 69 height 28
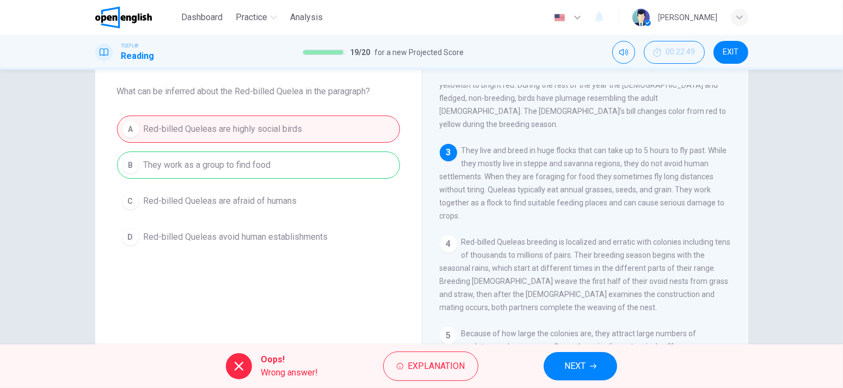
click at [598, 382] on div "Oops! Wrong answer! Explanation NEXT" at bounding box center [421, 366] width 843 height 44
click at [594, 364] on icon "button" at bounding box center [593, 366] width 7 height 5
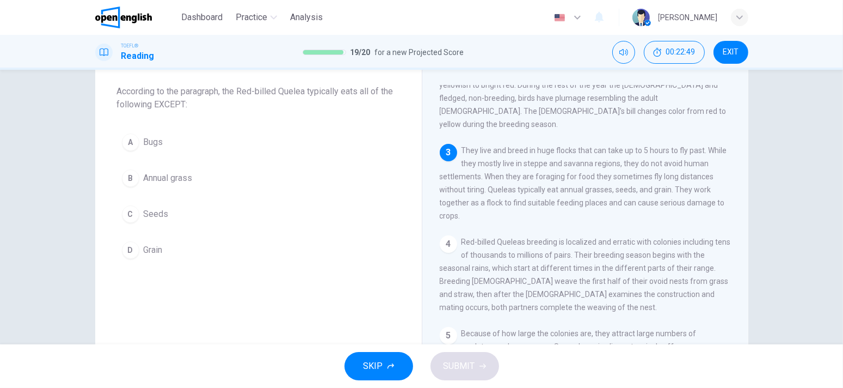
scroll to position [184, 0]
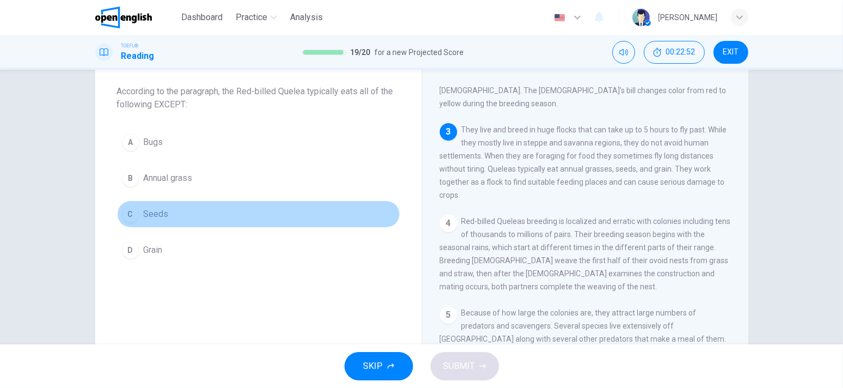
click at [170, 211] on button "C Seeds" at bounding box center [258, 213] width 283 height 27
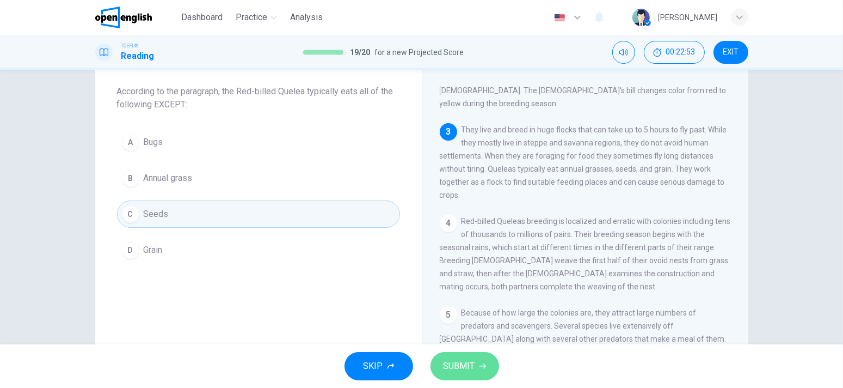
click at [455, 369] on span "SUBMIT" at bounding box center [460, 365] width 32 height 15
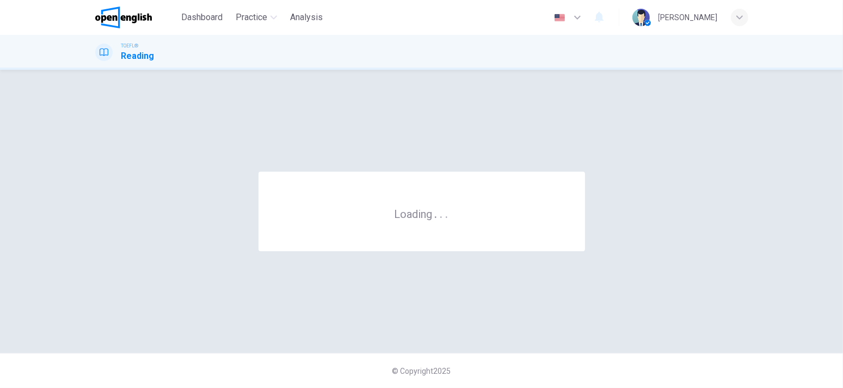
scroll to position [0, 0]
